Goal: Transaction & Acquisition: Purchase product/service

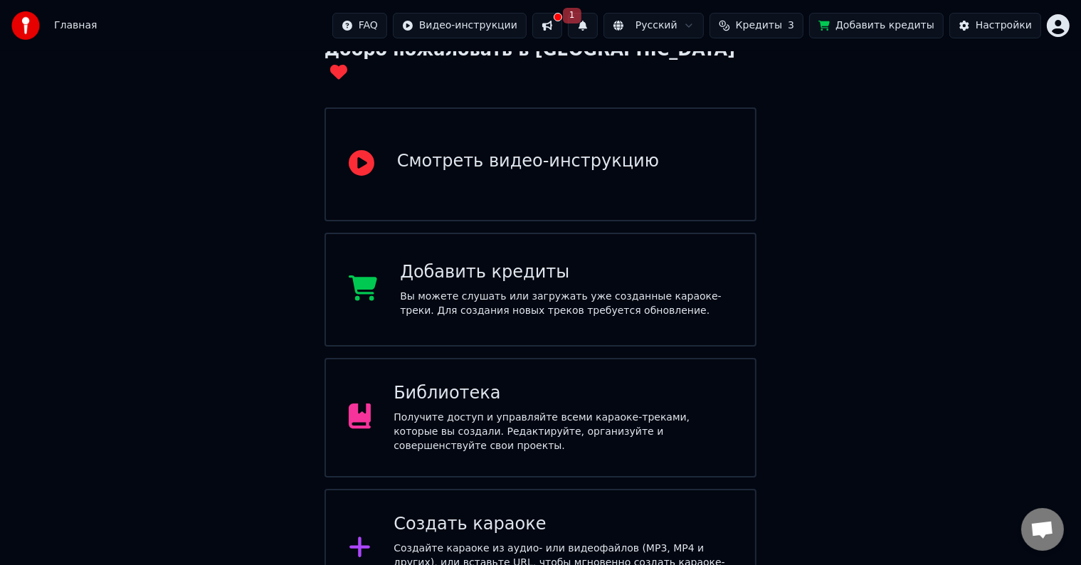
scroll to position [112, 0]
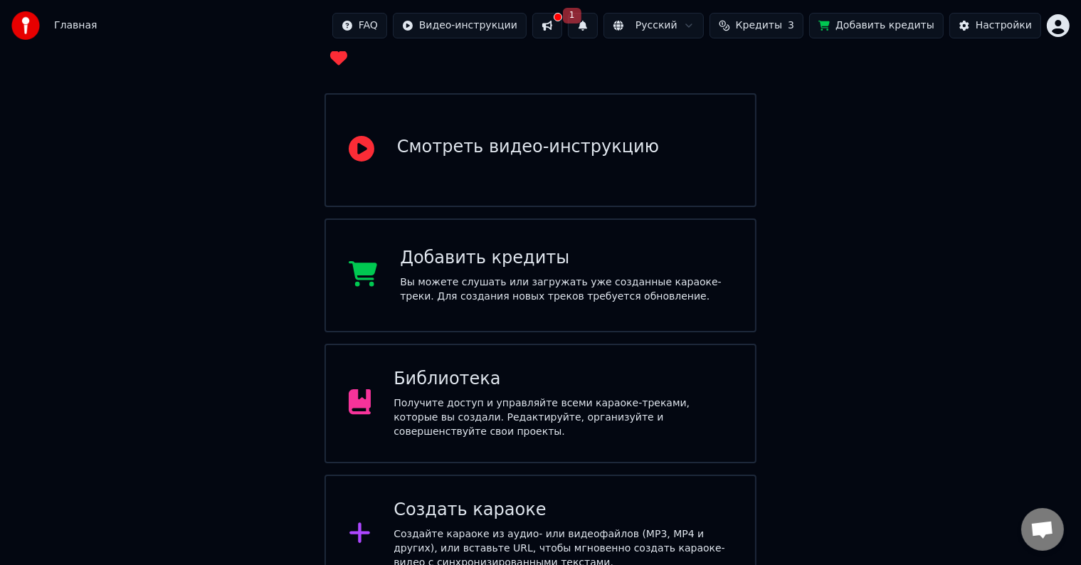
click at [544, 499] on div "Создать караоке" at bounding box center [562, 510] width 339 height 23
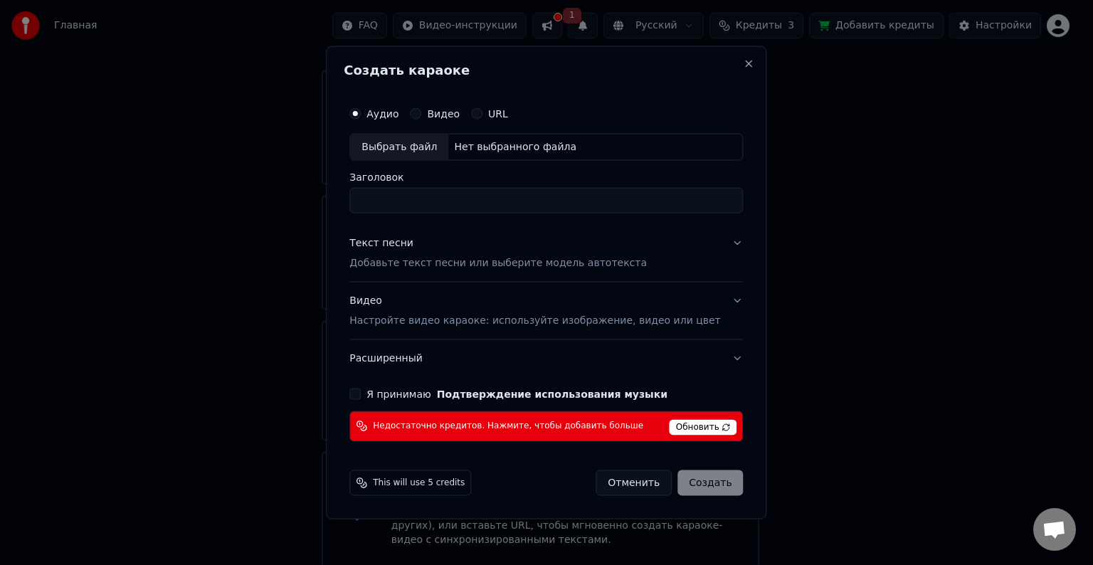
click at [680, 425] on span "Обновить" at bounding box center [704, 427] width 68 height 16
click at [744, 64] on button "Close" at bounding box center [749, 63] width 11 height 11
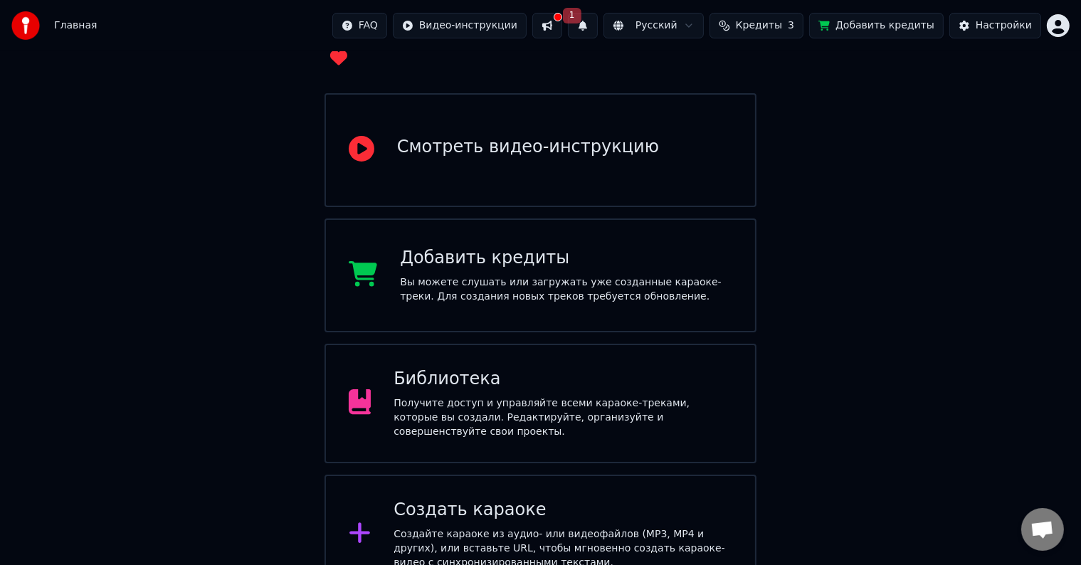
click at [782, 23] on span "Кредиты" at bounding box center [759, 25] width 46 height 14
click at [951, 111] on div "Добро пожаловать в Youka Смотреть видео-инструкцию Добавить кредиты Вы можете с…" at bounding box center [540, 267] width 1081 height 655
click at [897, 28] on button "Добавить кредиты" at bounding box center [876, 26] width 134 height 26
click at [882, 30] on button "Добавить кредиты" at bounding box center [876, 26] width 134 height 26
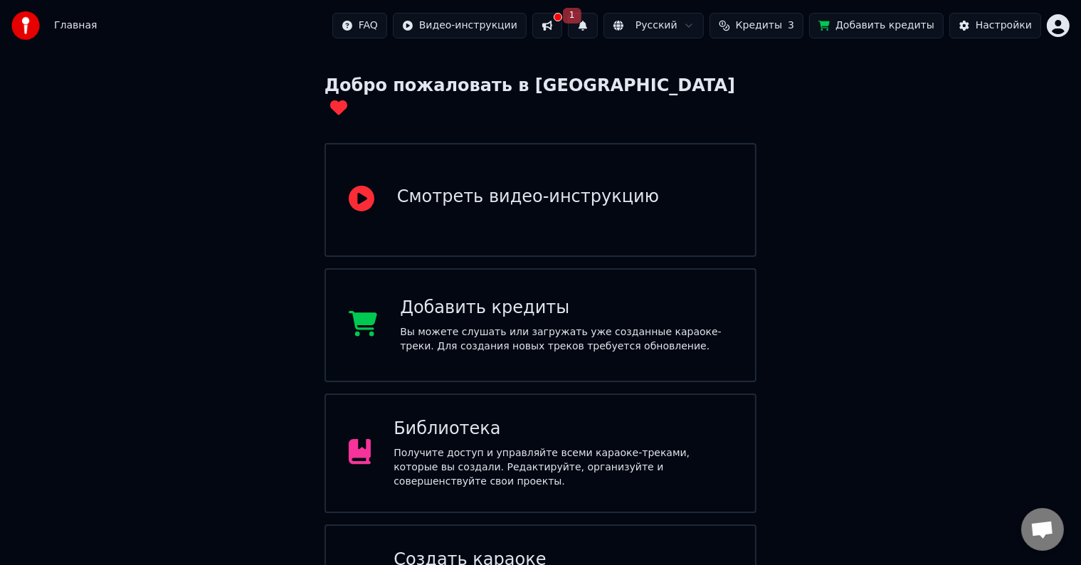
scroll to position [0, 0]
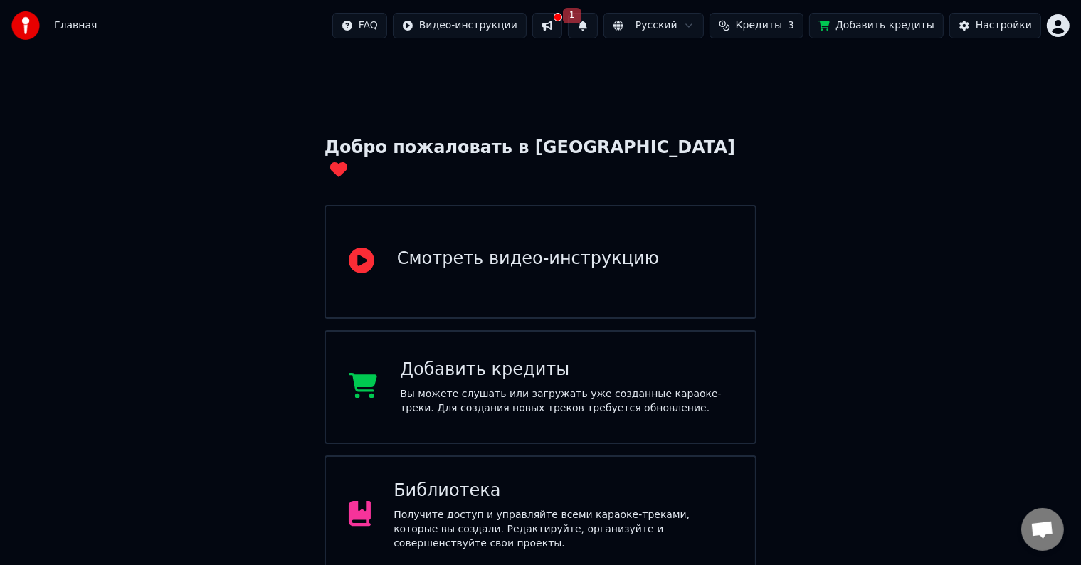
click at [714, 29] on html "Главная FAQ Видео-инструкции 1 Русский Кредиты 3 Добавить кредиты Настройки Доб…" at bounding box center [540, 353] width 1081 height 706
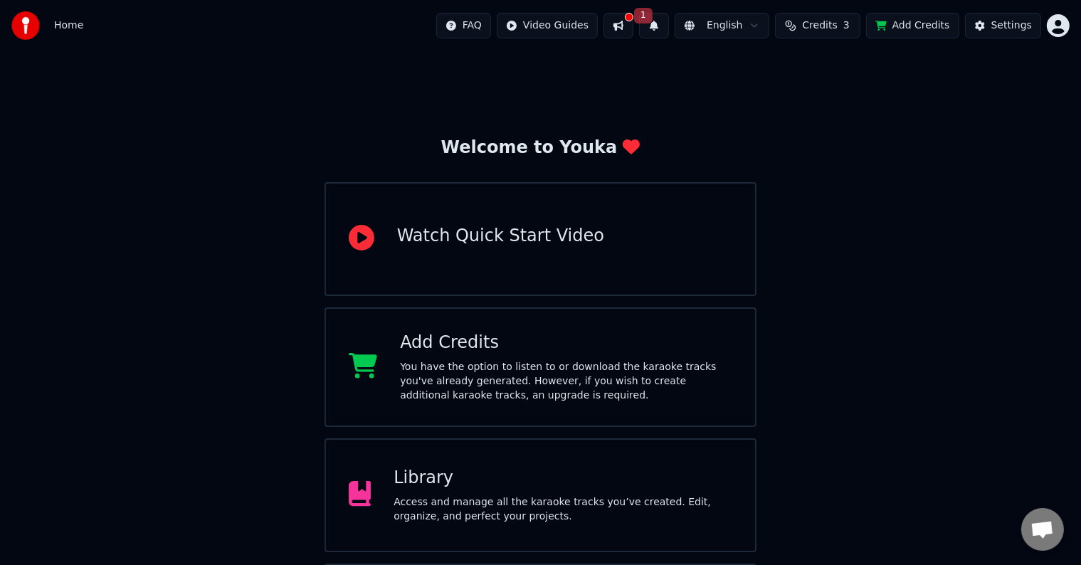
click at [633, 26] on button at bounding box center [618, 26] width 30 height 26
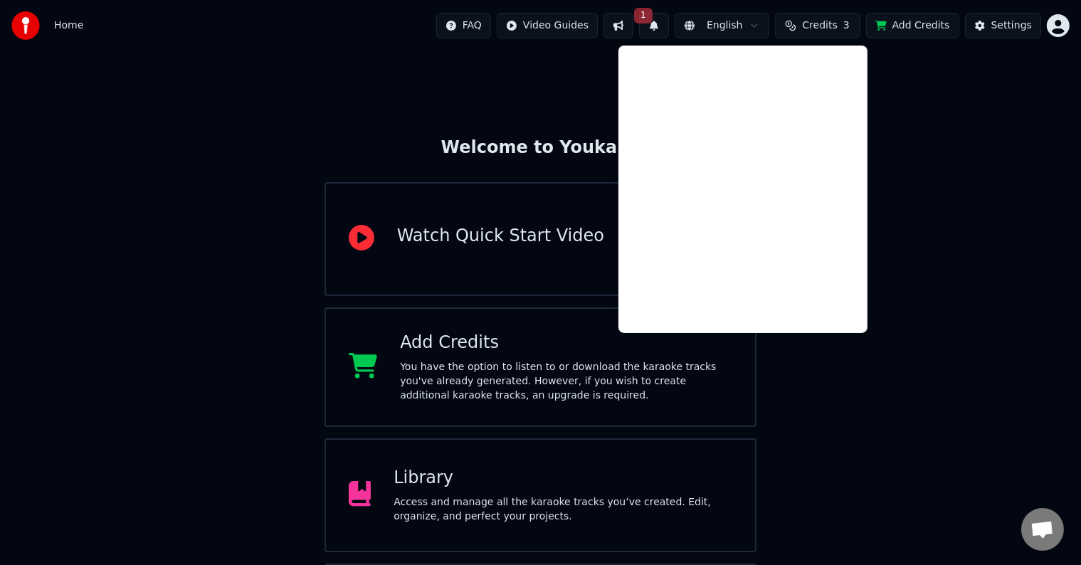
click at [652, 16] on span "1" at bounding box center [643, 16] width 18 height 16
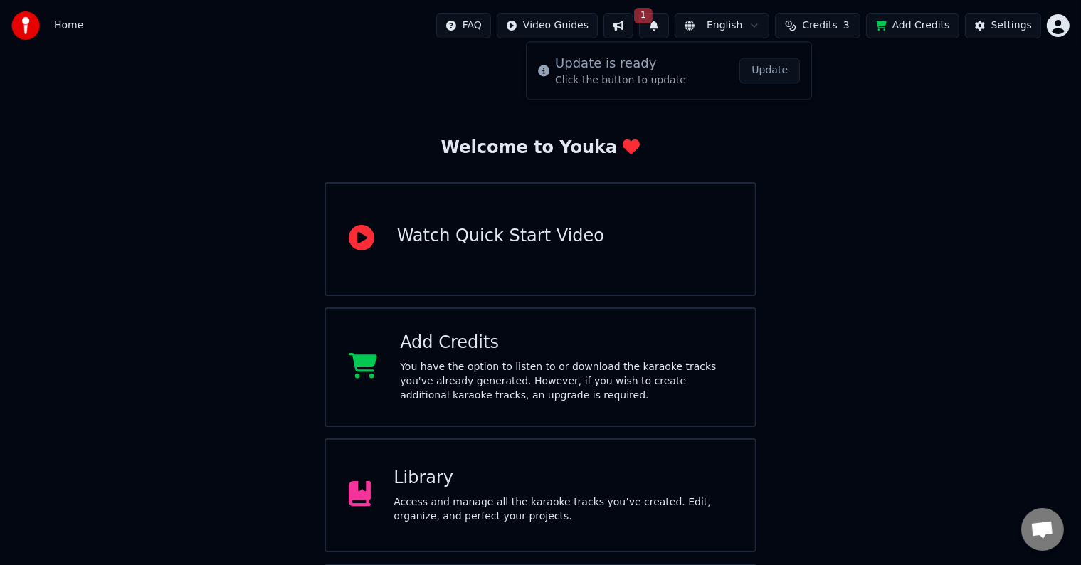
click at [757, 69] on button "Update" at bounding box center [769, 71] width 60 height 26
click at [564, 361] on div "You have the option to listen to or download the karaoke tracks you've already …" at bounding box center [566, 381] width 332 height 43
click at [544, 370] on div "You have the option to listen to or download the karaoke tracks you've already …" at bounding box center [566, 381] width 332 height 43
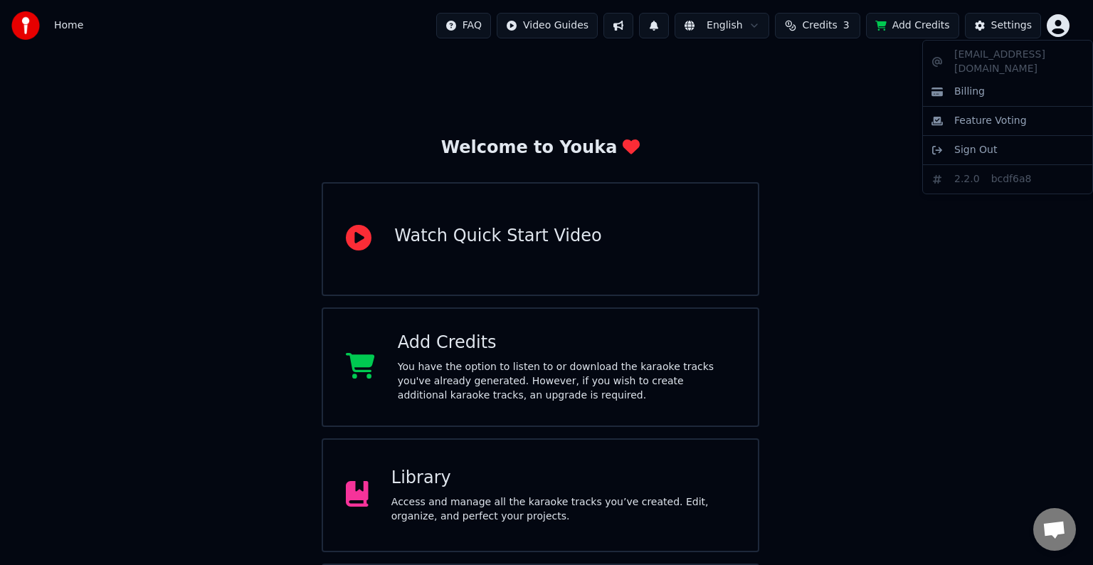
click at [1061, 26] on html "Home FAQ Video Guides English Credits 3 Add Credits Settings Welcome to Youka W…" at bounding box center [546, 341] width 1093 height 683
click at [1002, 53] on div "alexkulagin71@gmail.com Billing Feature Voting Sign Out 2.2.0 bcdf6a8" at bounding box center [1007, 117] width 171 height 154
click at [867, 117] on html "Home FAQ Video Guides English Credits 3 Add Credits Settings Welcome to Youka W…" at bounding box center [546, 341] width 1093 height 683
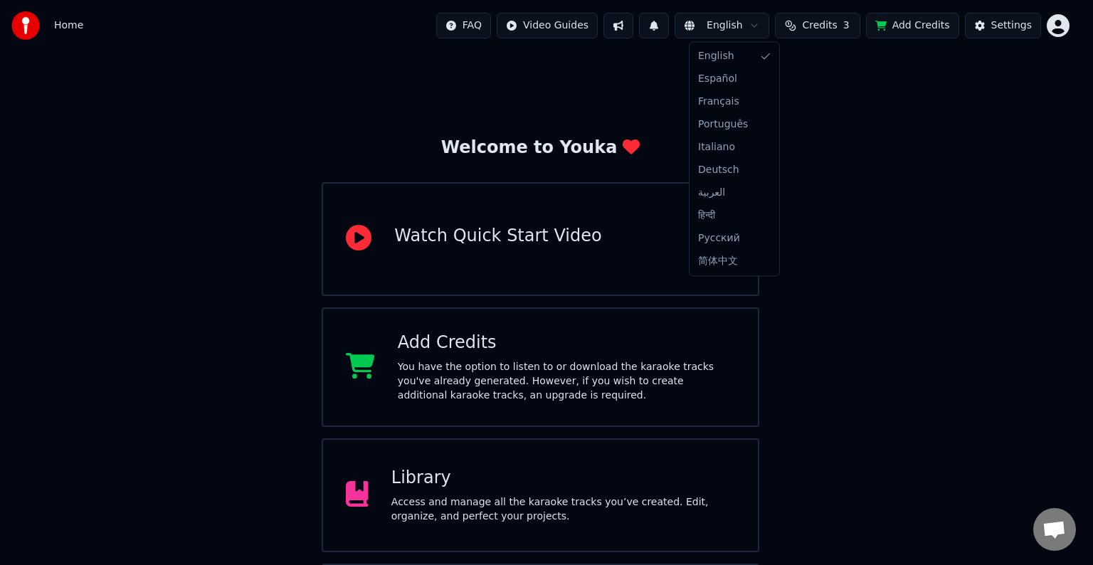
click at [768, 26] on html "Home FAQ Video Guides English Credits 3 Add Credits Settings Welcome to Youka W…" at bounding box center [546, 341] width 1093 height 683
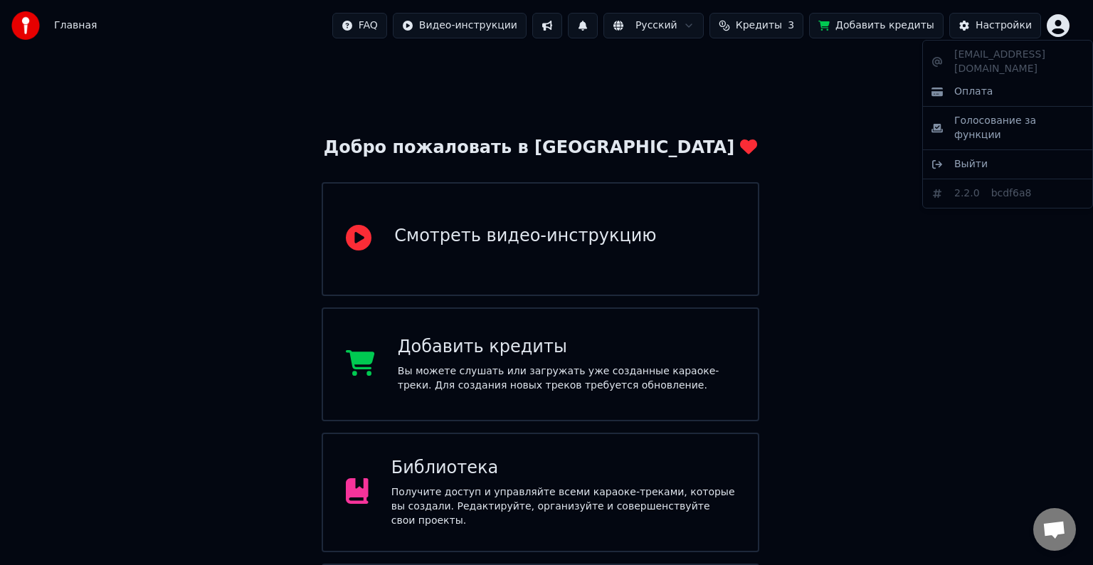
click at [1055, 28] on html "Главная FAQ Видео-инструкции Русский Кредиты 3 Добавить кредиты Настройки Добро…" at bounding box center [546, 341] width 1093 height 683
click at [1000, 80] on div "Оплата" at bounding box center [1008, 91] width 164 height 23
